Goal: Navigation & Orientation: Find specific page/section

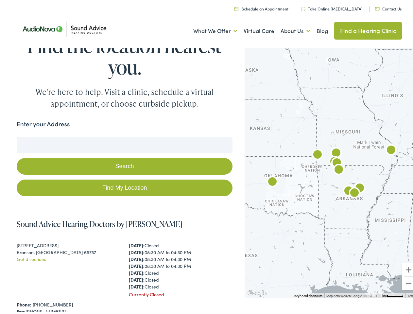
click at [206, 157] on button "Search" at bounding box center [125, 164] width 216 height 17
click at [209, 29] on link "What We Offer" at bounding box center [215, 29] width 44 height 24
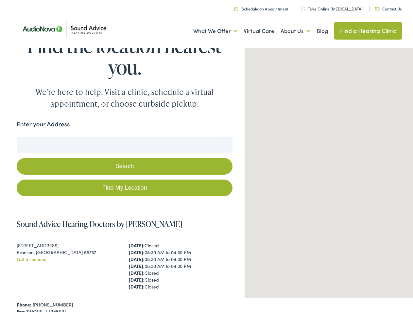
click at [289, 29] on link "About Us" at bounding box center [296, 29] width 30 height 24
click at [264, 135] on button "Search" at bounding box center [267, 135] width 8 height 8
click at [123, 164] on button "Search" at bounding box center [125, 164] width 216 height 17
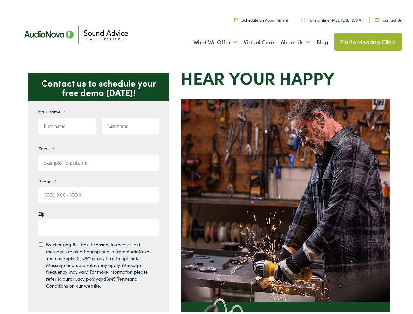
click at [206, 157] on img at bounding box center [285, 244] width 209 height 294
click at [209, 40] on link "What We Offer" at bounding box center [215, 40] width 44 height 24
click at [289, 40] on link "About Us" at bounding box center [296, 40] width 30 height 24
